Goal: Information Seeking & Learning: Learn about a topic

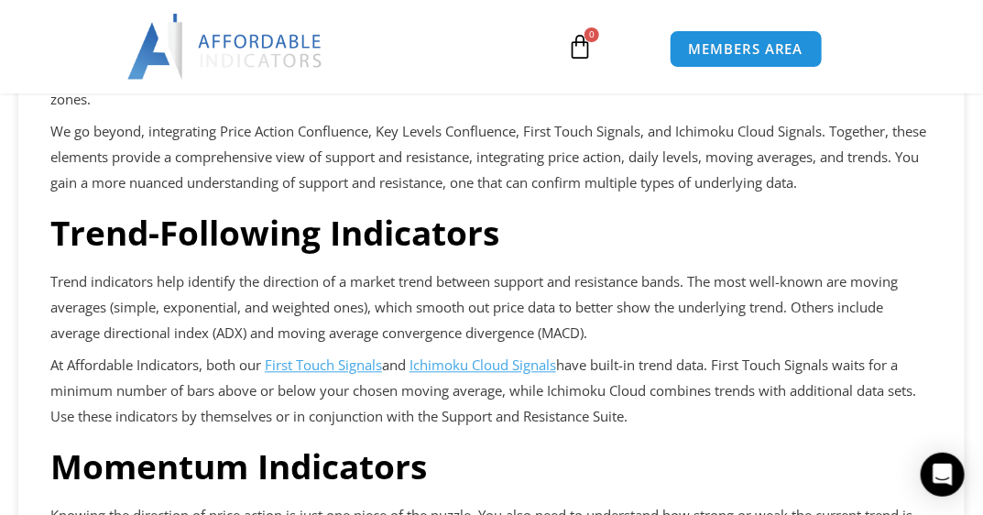
scroll to position [1100, 0]
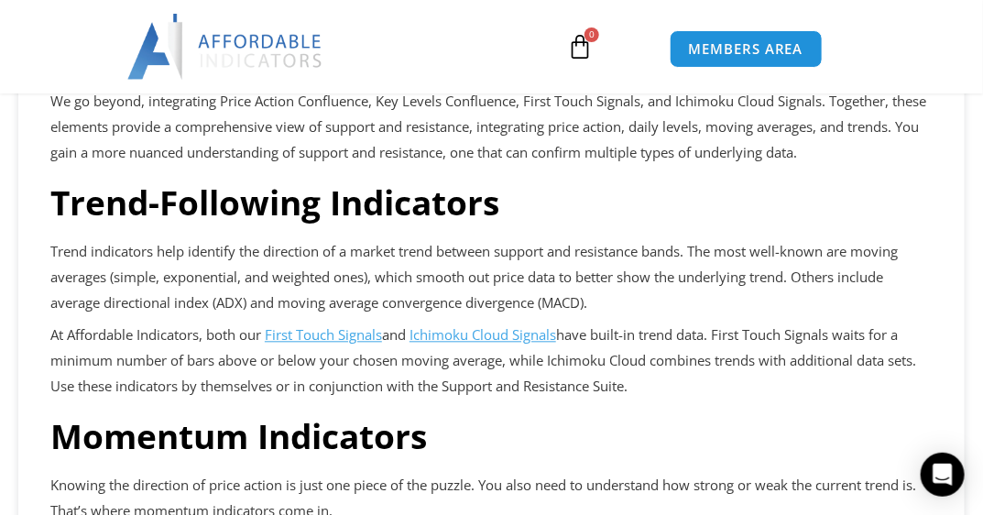
click at [323, 339] on u "First Touch Signals" at bounding box center [323, 334] width 117 height 18
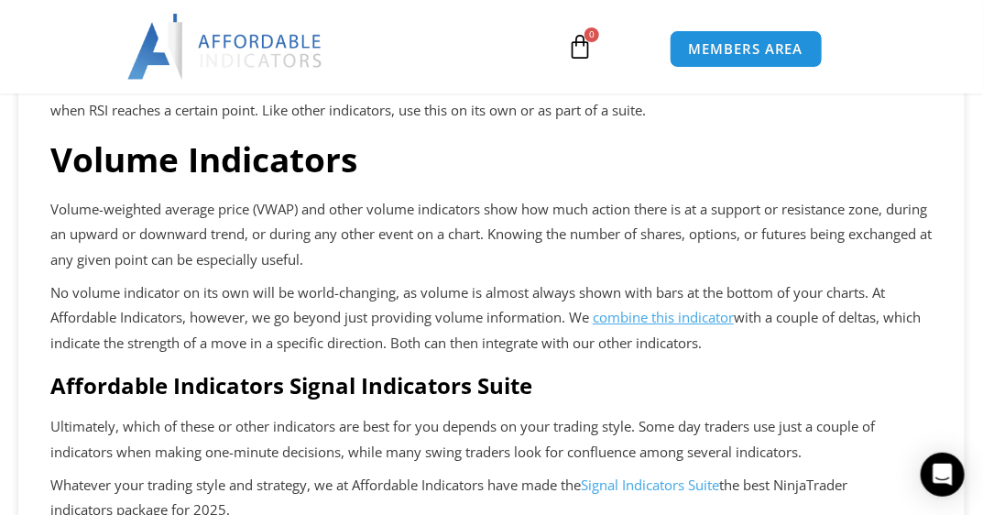
scroll to position [1649, 0]
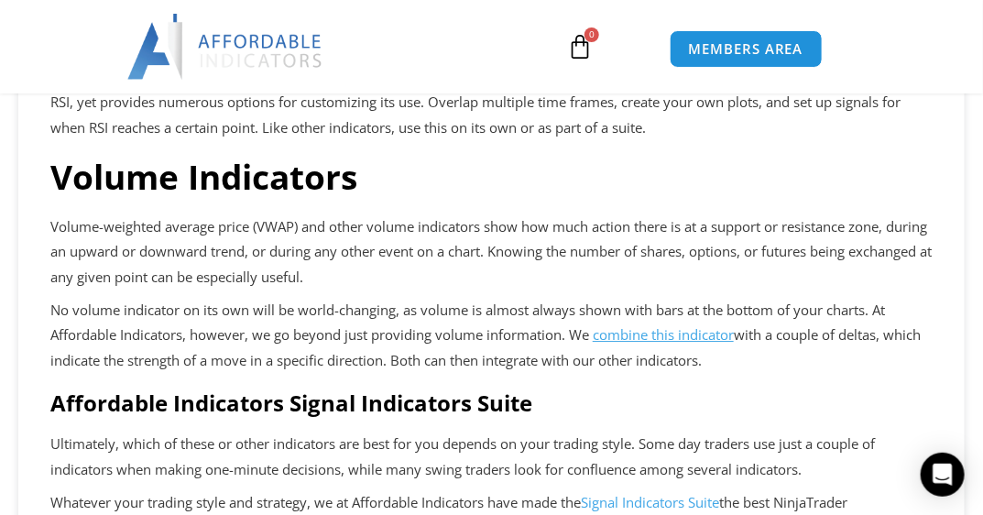
click at [650, 335] on u "combine this indicator" at bounding box center [663, 334] width 141 height 18
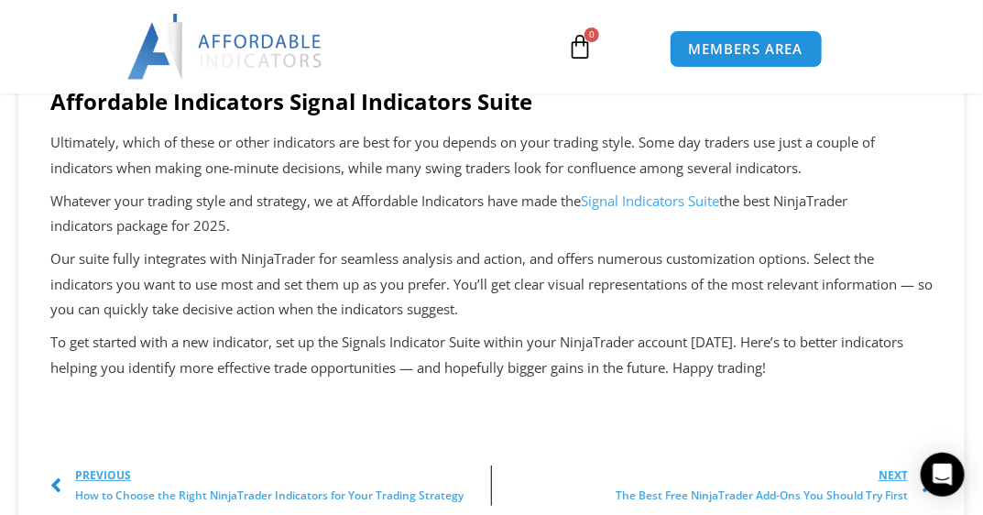
scroll to position [1924, 0]
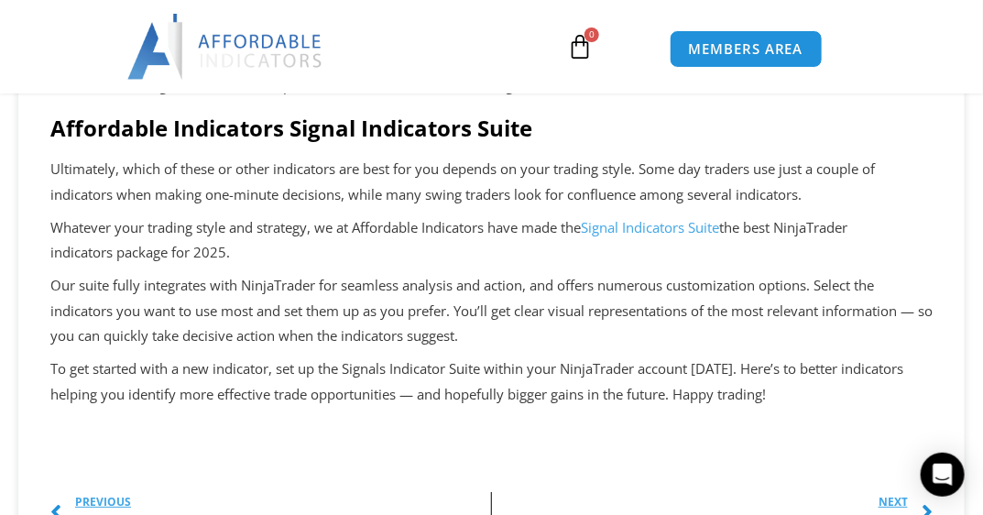
click at [657, 227] on link "Signal Indicators Suite" at bounding box center [650, 227] width 138 height 18
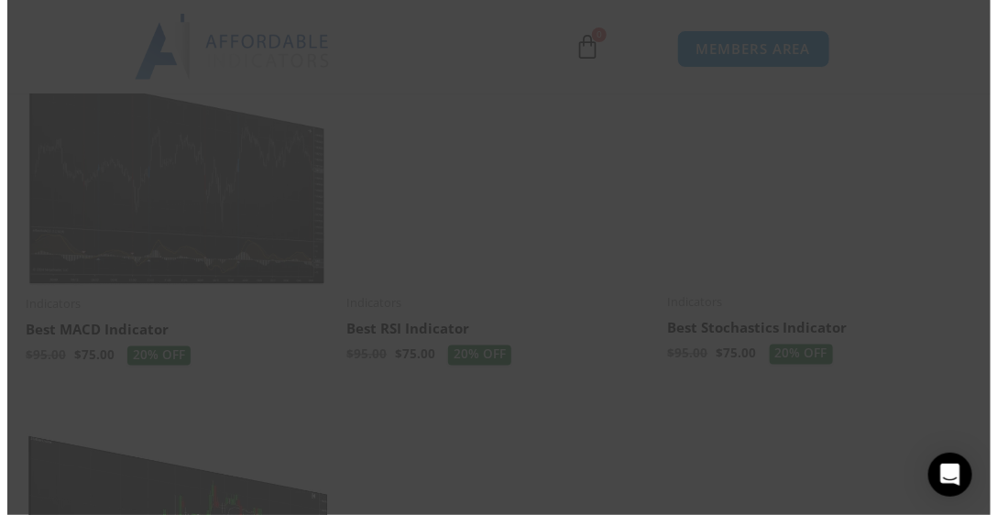
scroll to position [920, 0]
